Goal: Information Seeking & Learning: Learn about a topic

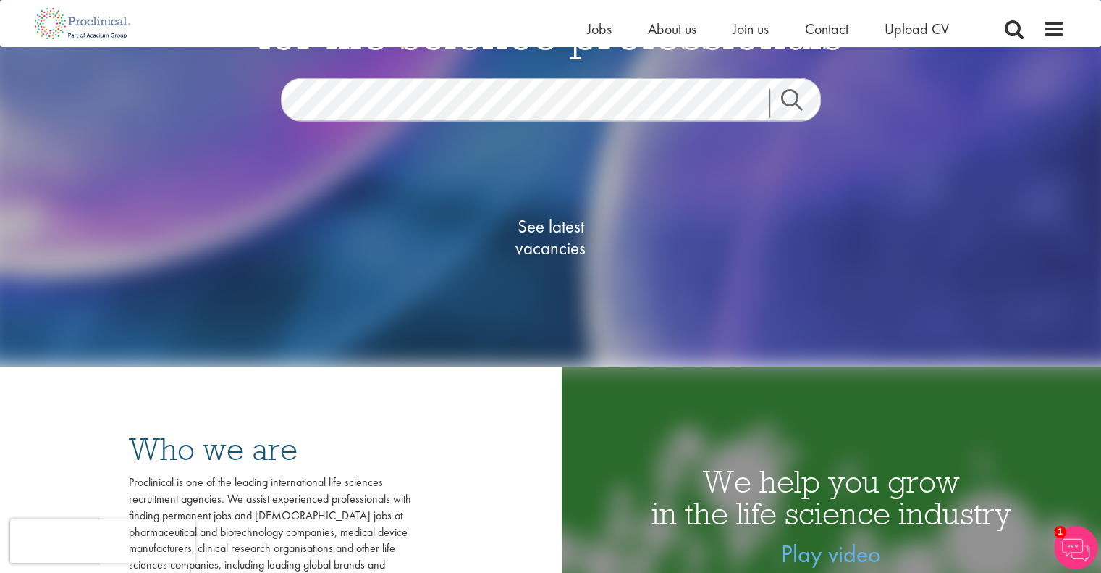
scroll to position [217, 0]
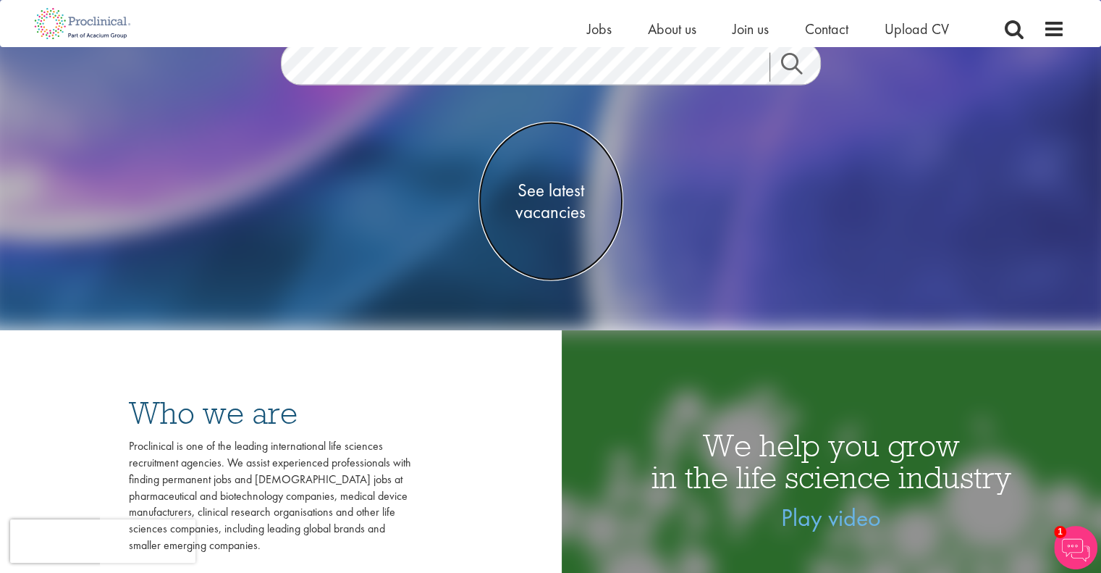
click at [575, 188] on span "See latest vacancies" at bounding box center [551, 201] width 145 height 43
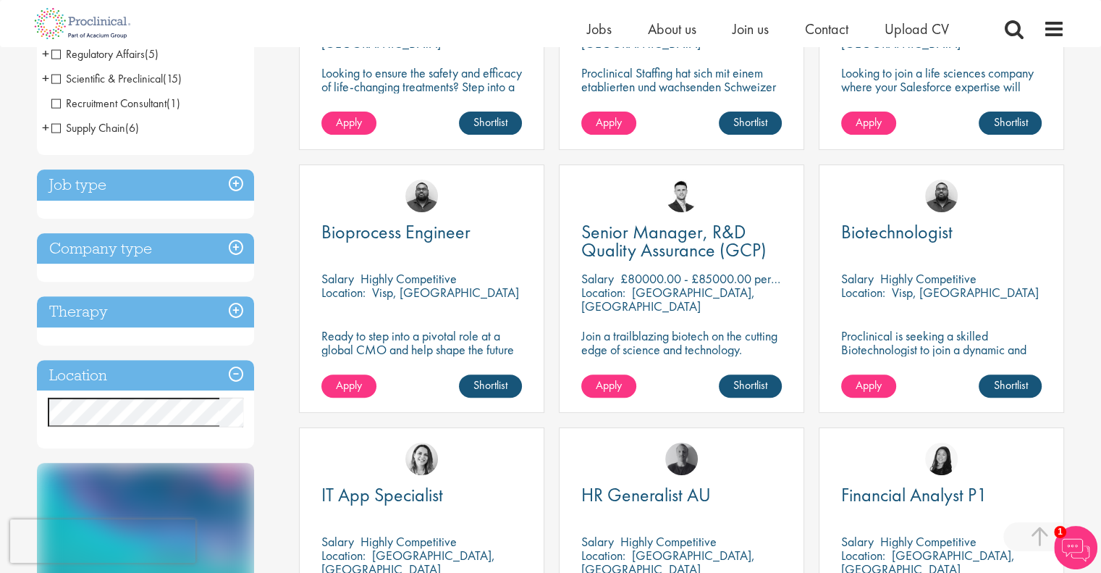
scroll to position [434, 0]
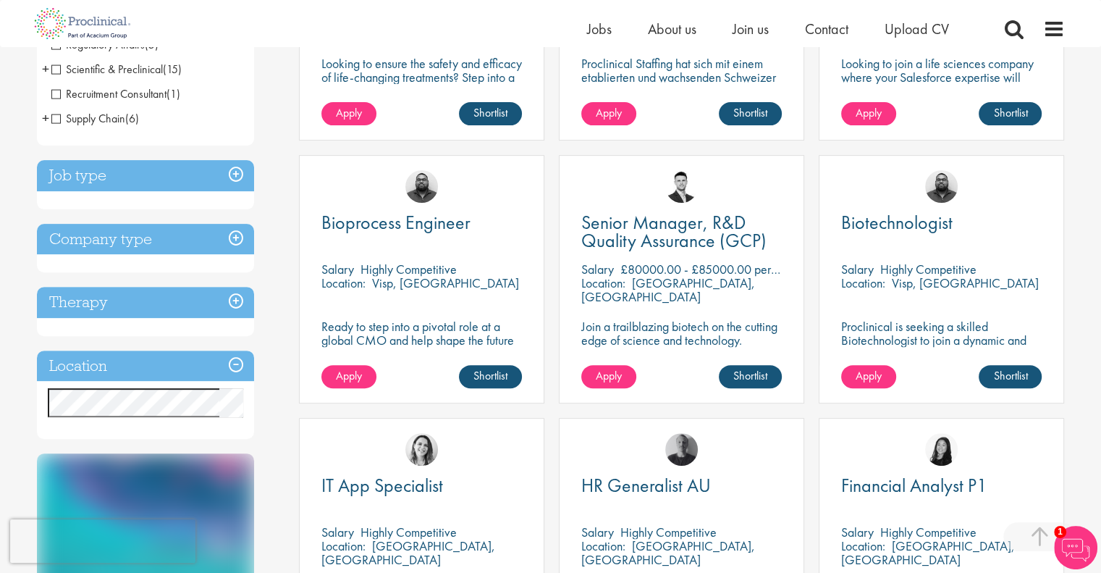
click at [235, 177] on h3 "Job type" at bounding box center [145, 175] width 217 height 31
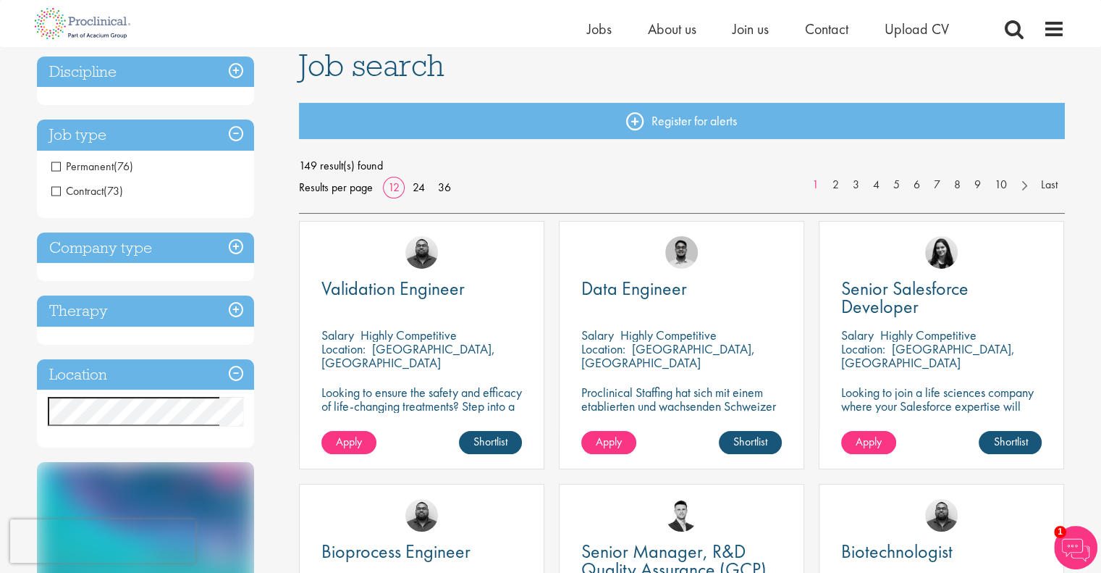
scroll to position [72, 0]
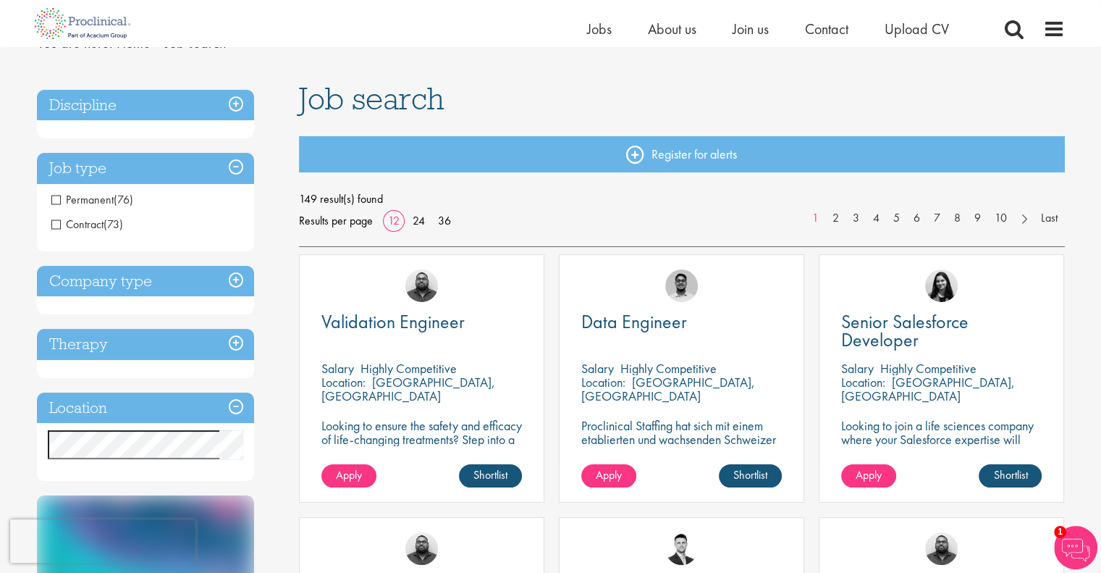
click at [235, 165] on h3 "Job type" at bounding box center [145, 168] width 217 height 31
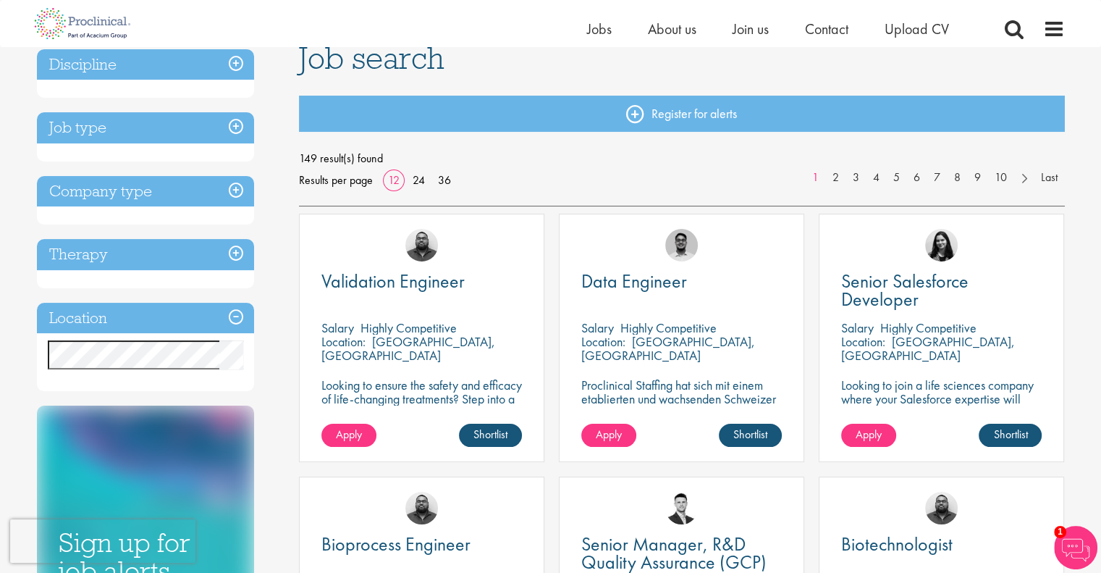
scroll to position [145, 0]
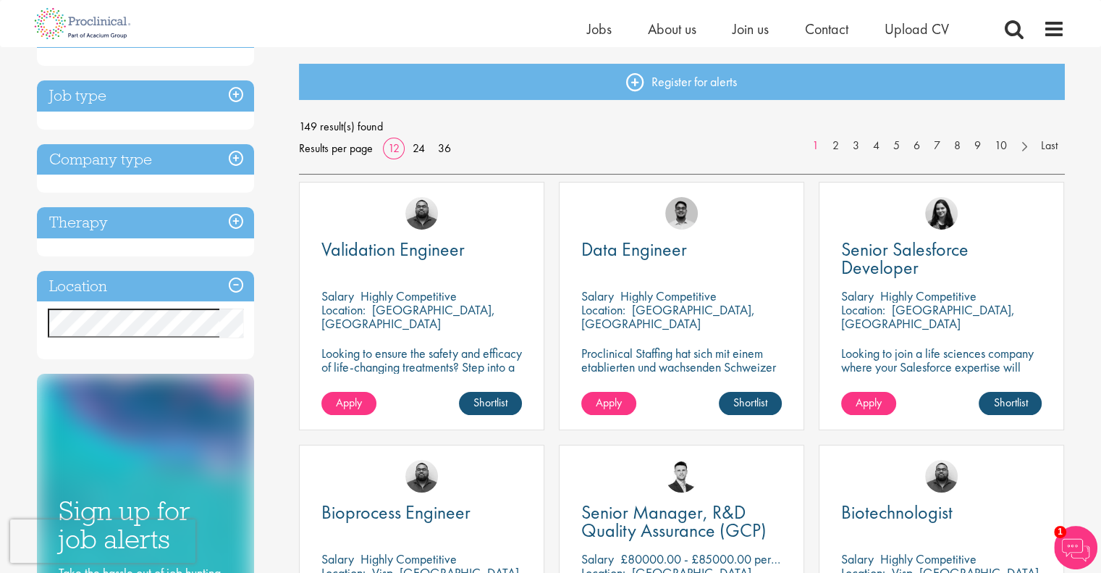
click at [236, 287] on h3 "Location" at bounding box center [145, 286] width 217 height 31
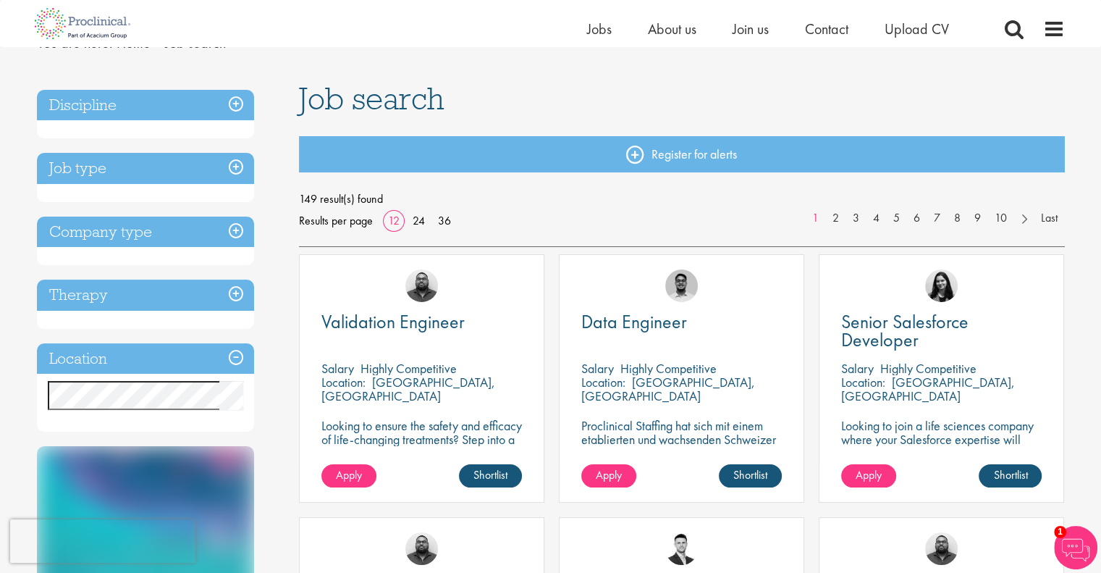
click at [230, 169] on h3 "Job type" at bounding box center [145, 168] width 217 height 31
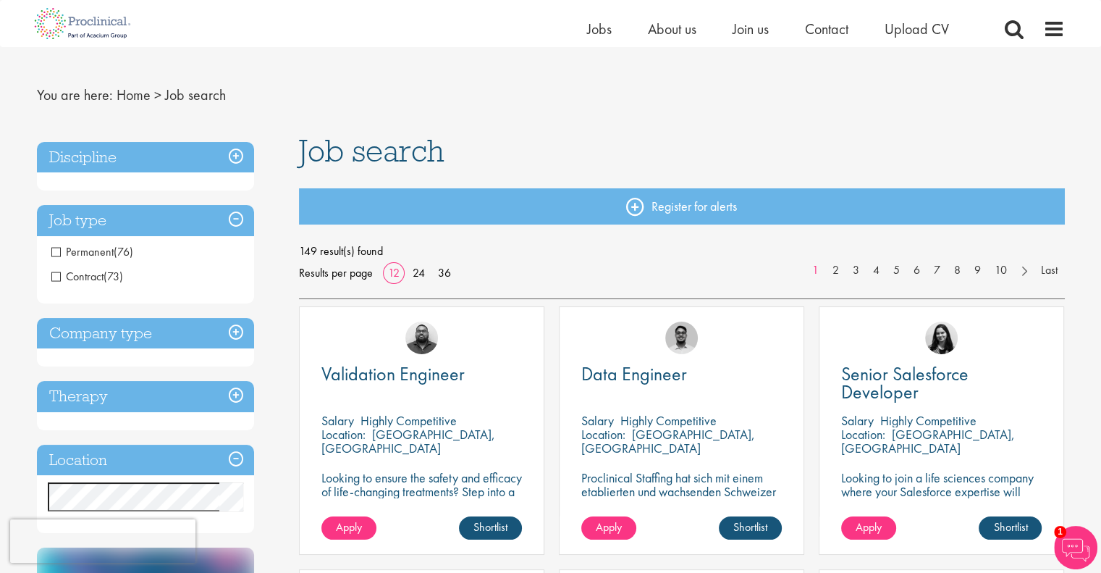
scroll to position [0, 0]
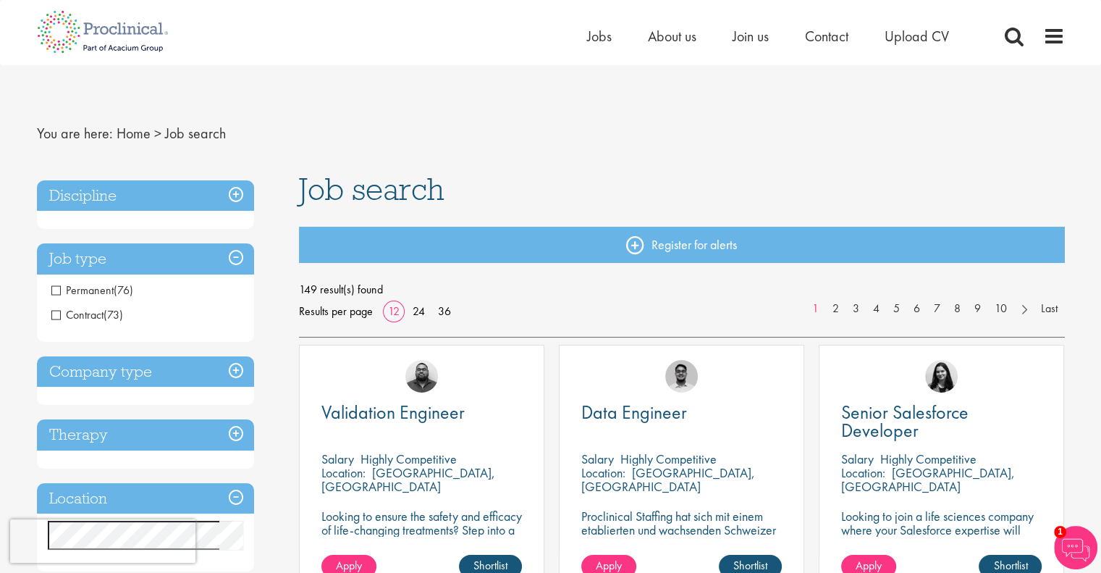
click at [235, 256] on h3 "Job type" at bounding box center [145, 258] width 217 height 31
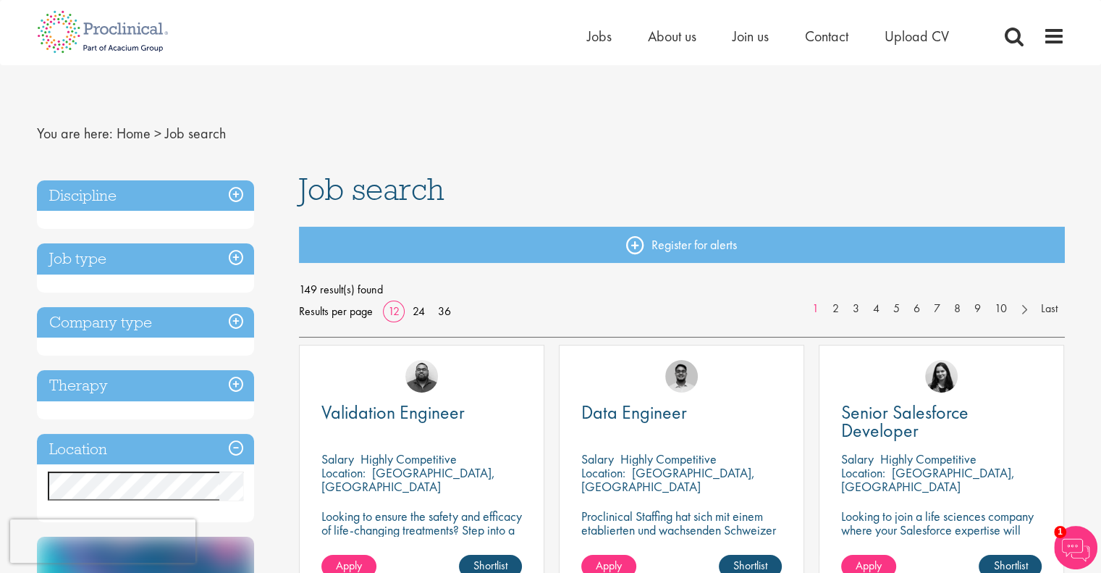
click at [238, 196] on h3 "Discipline" at bounding box center [145, 195] width 217 height 31
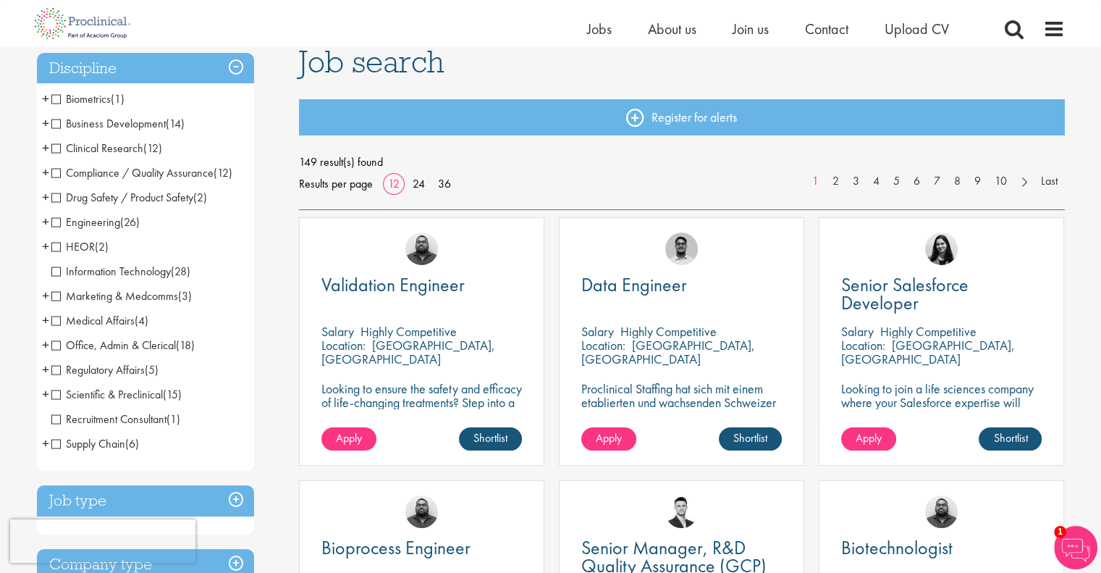
scroll to position [145, 0]
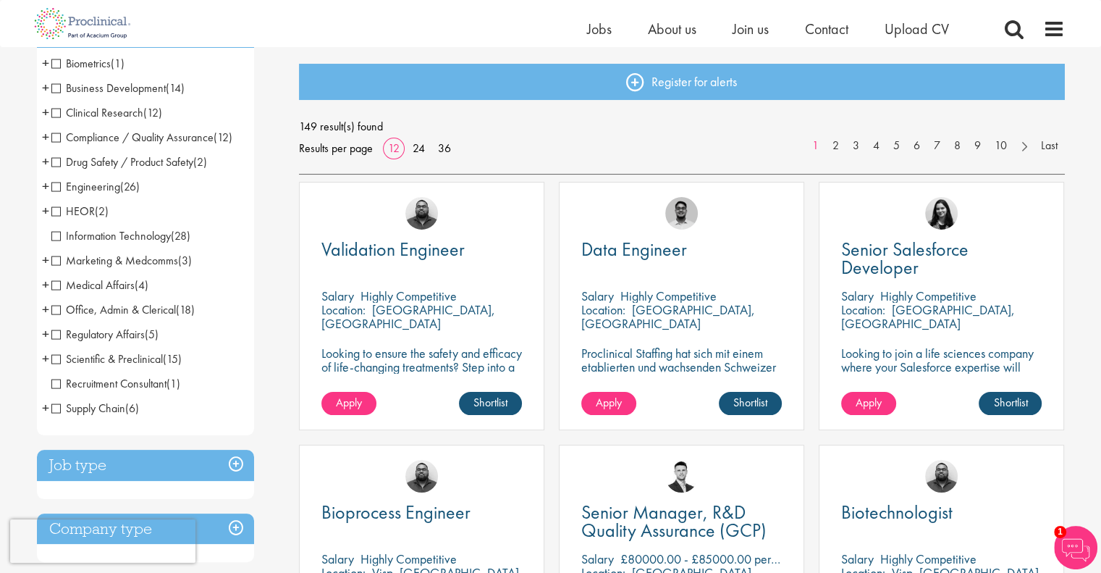
click at [54, 360] on span "Scientific & Preclinical" at bounding box center [107, 358] width 112 height 15
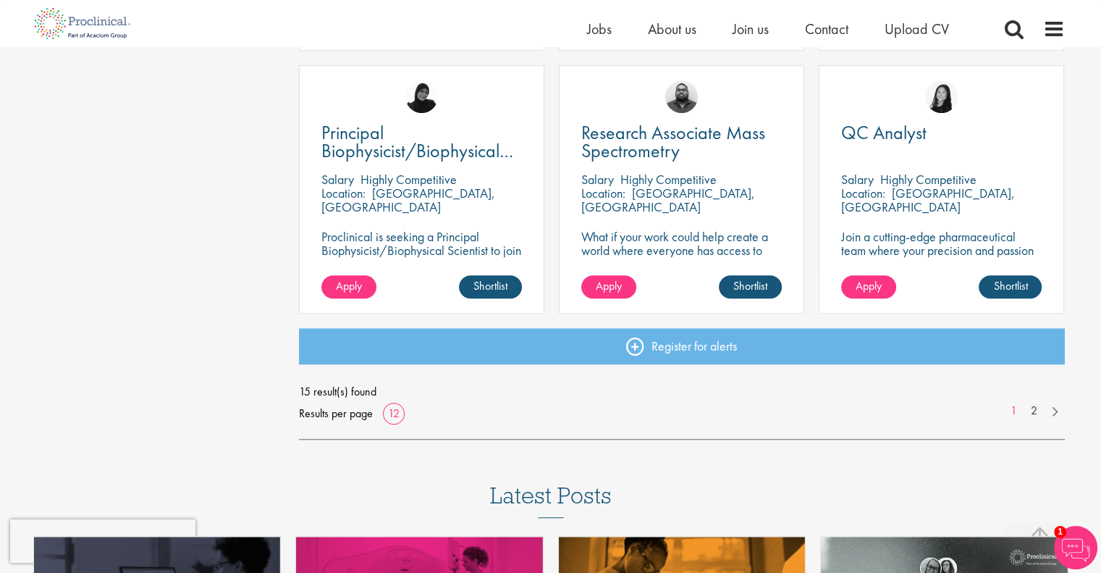
scroll to position [1086, 0]
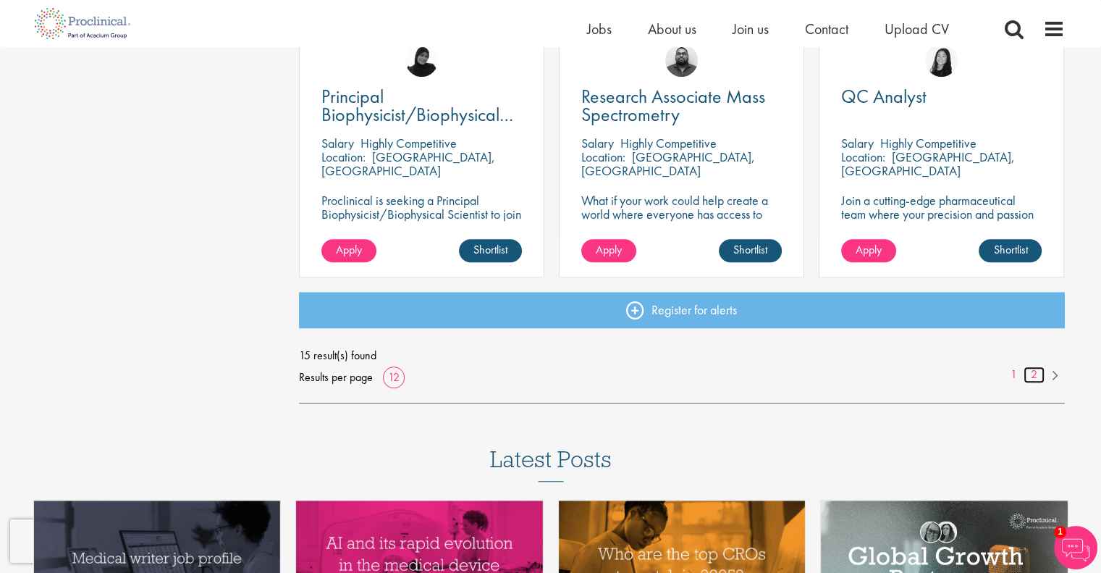
click at [1034, 376] on link "2" at bounding box center [1034, 374] width 21 height 17
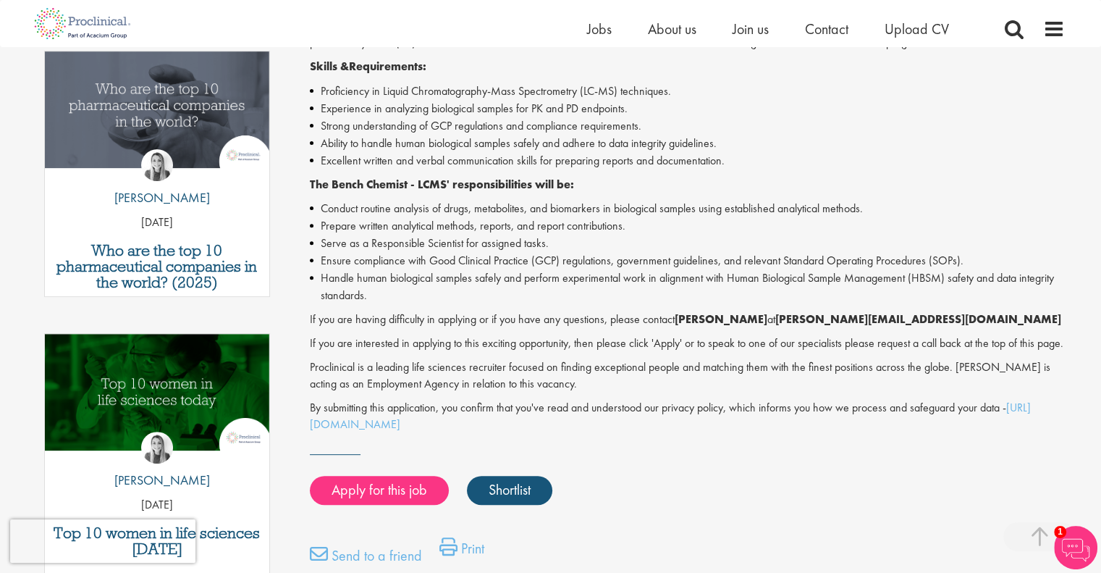
scroll to position [507, 0]
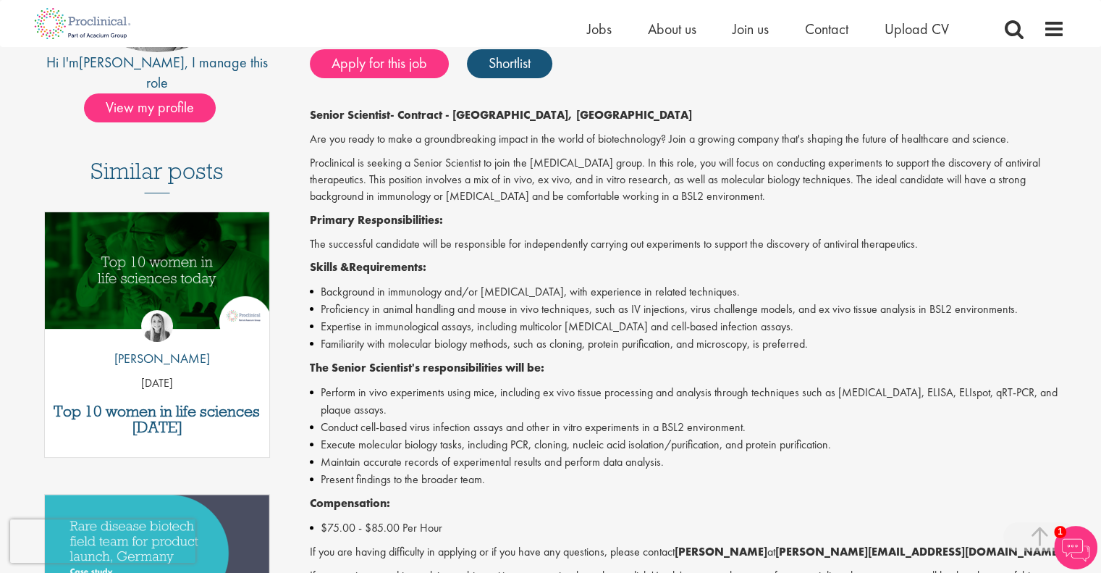
scroll to position [290, 0]
